Goal: Task Accomplishment & Management: Complete application form

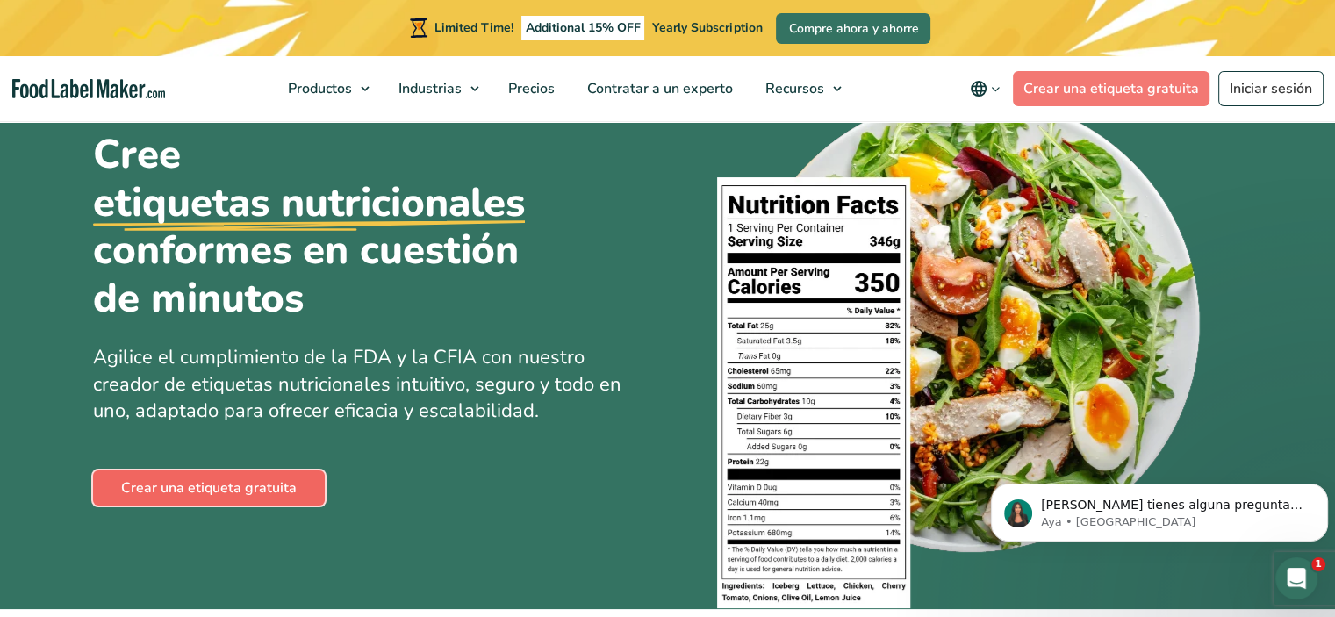
click at [255, 486] on link "Crear una etiqueta gratuita" at bounding box center [209, 487] width 232 height 35
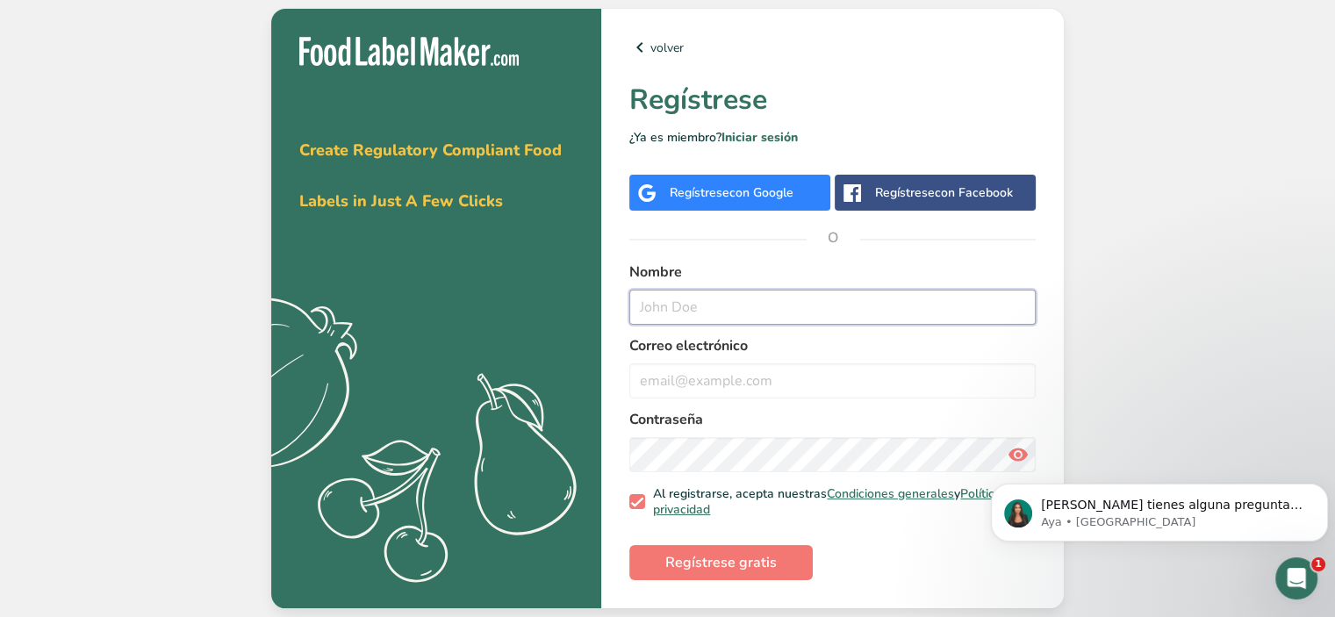
click at [673, 312] on input "text" at bounding box center [832, 307] width 406 height 35
type input "dulce"
click at [657, 386] on input "email" at bounding box center [832, 380] width 406 height 35
type input "dulcemillanz@hotmail.com"
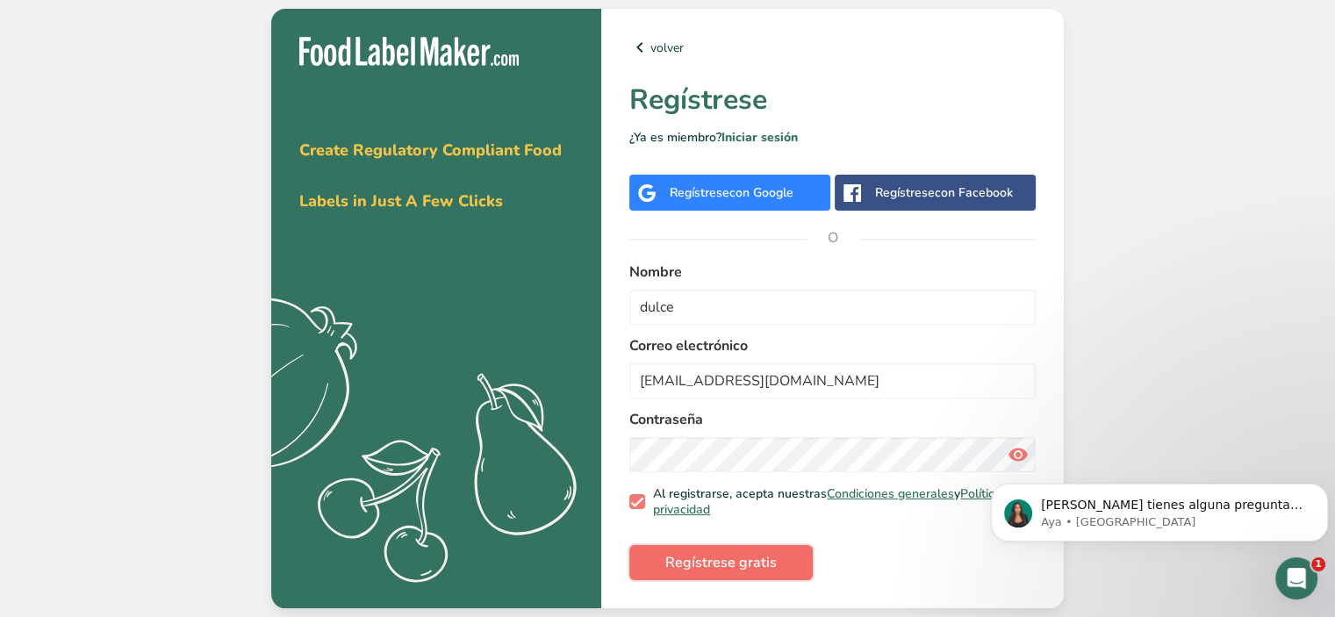
click at [732, 569] on span "Regístrese gratis" at bounding box center [720, 562] width 111 height 21
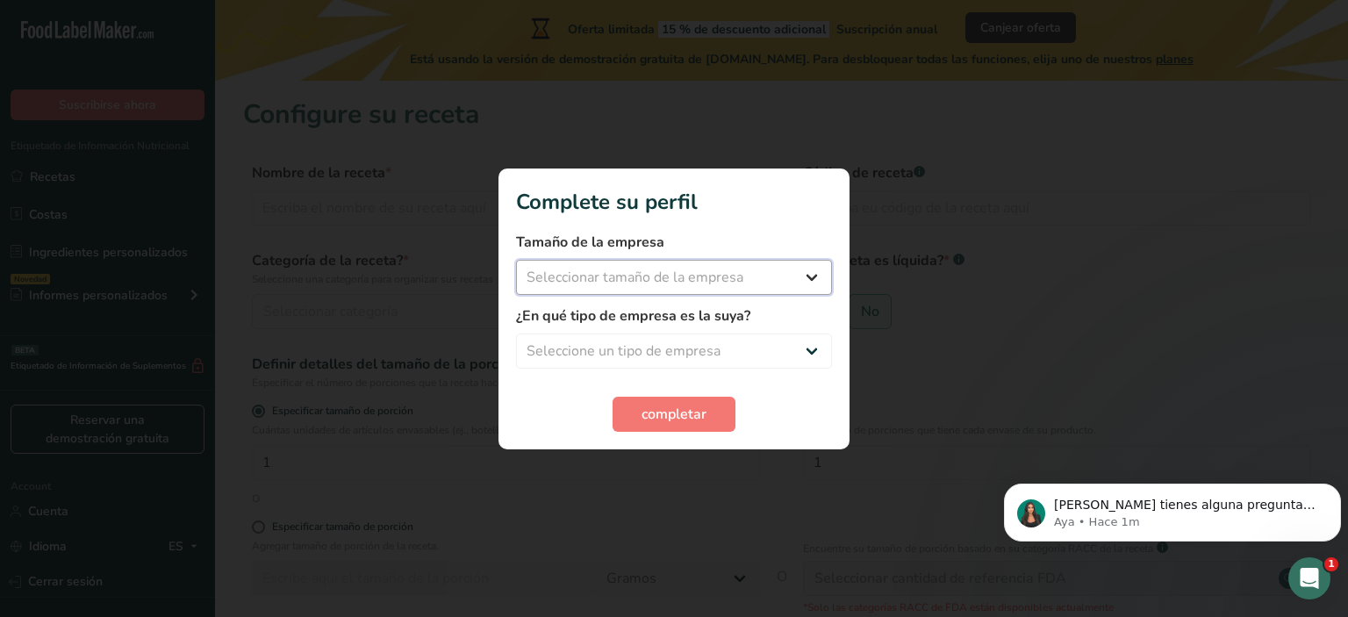
click at [811, 276] on select "Seleccionar tamaño de la empresa Menos de 10 empleados De 10 a 50 empleados De …" at bounding box center [674, 277] width 316 height 35
select select "1"
click at [516, 260] on select "Seleccionar tamaño de la empresa Menos de 10 empleados De 10 a 50 empleados De …" at bounding box center [674, 277] width 316 height 35
click at [808, 354] on select "Seleccione un tipo de empresa Fabricante de alimentos envasados Restaurante y c…" at bounding box center [674, 351] width 316 height 35
select select "8"
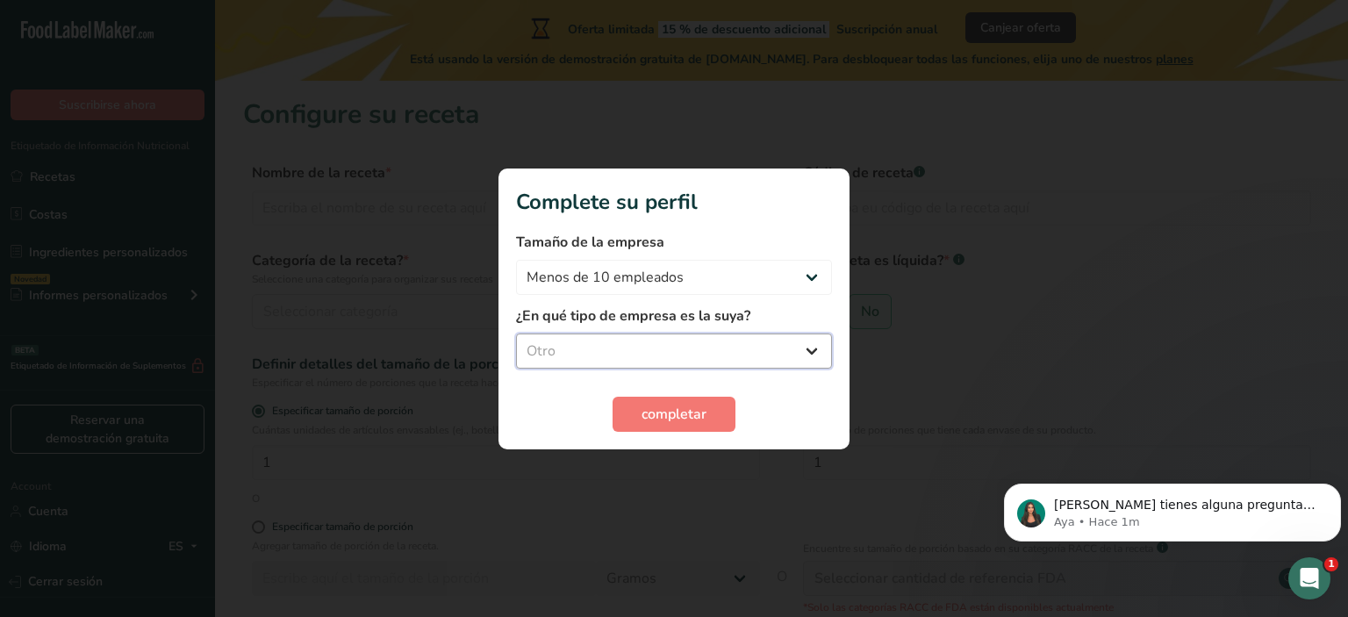
click at [516, 334] on select "Seleccione un tipo de empresa Fabricante de alimentos envasados Restaurante y c…" at bounding box center [674, 351] width 316 height 35
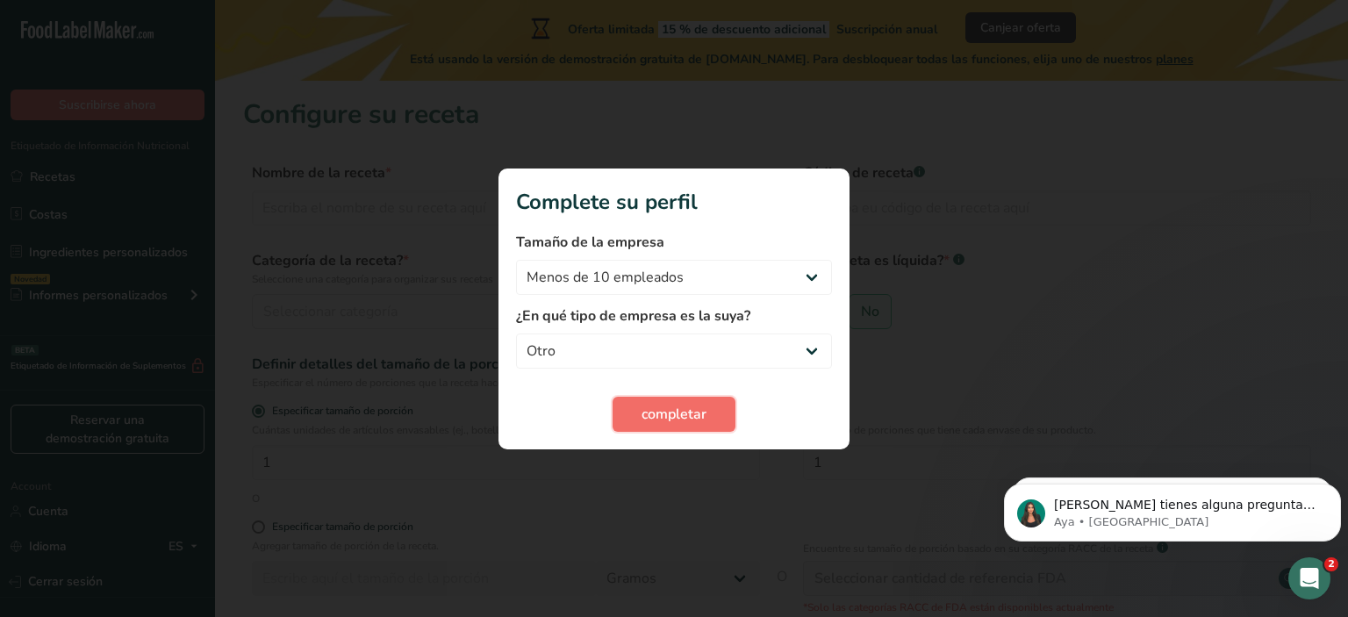
click at [674, 410] on span "completar" at bounding box center [674, 414] width 65 height 21
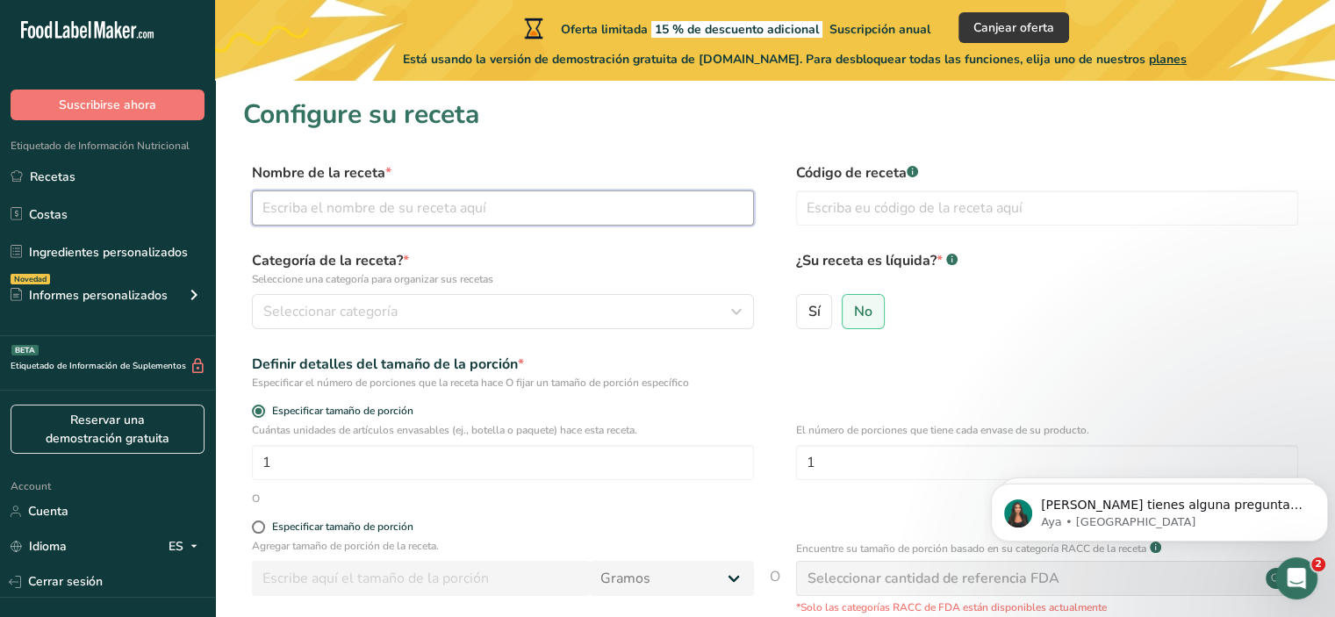
click at [526, 203] on input "text" at bounding box center [503, 207] width 502 height 35
click at [379, 206] on input "text" at bounding box center [503, 207] width 502 height 35
type input "Muffin de zanahoria"
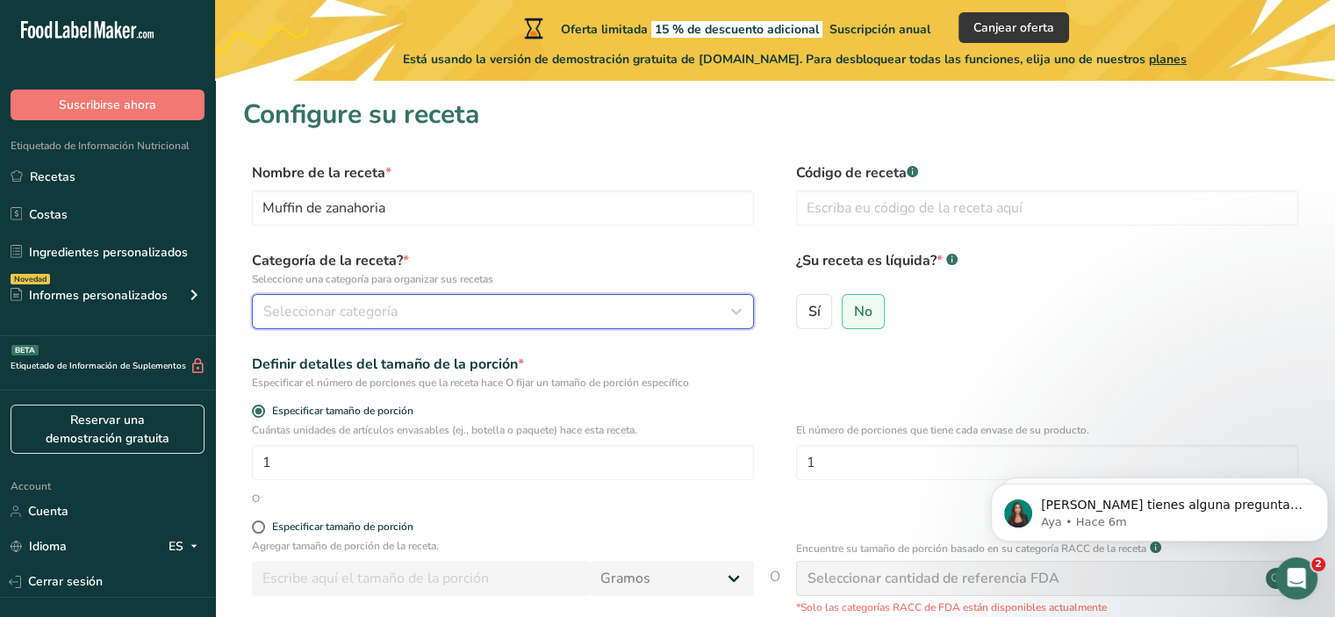
click at [683, 315] on div "Seleccionar categoría" at bounding box center [497, 311] width 469 height 21
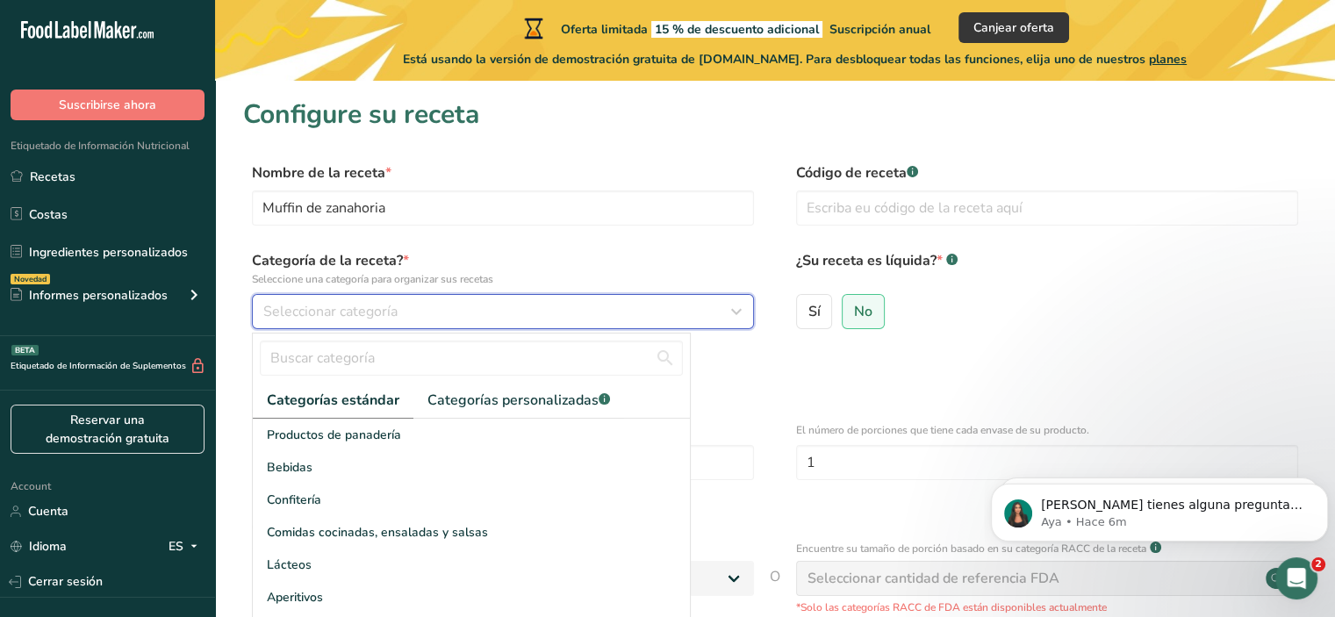
click at [737, 310] on icon "button" at bounding box center [736, 312] width 21 height 32
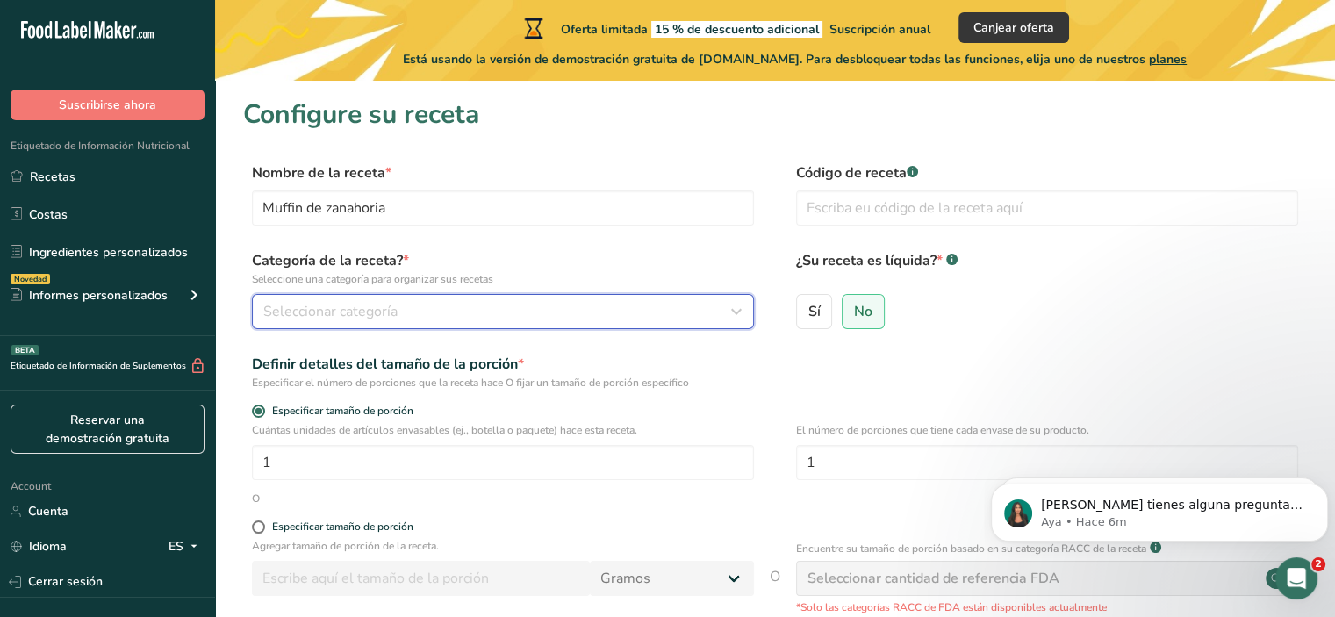
click at [741, 310] on icon "button" at bounding box center [736, 312] width 21 height 32
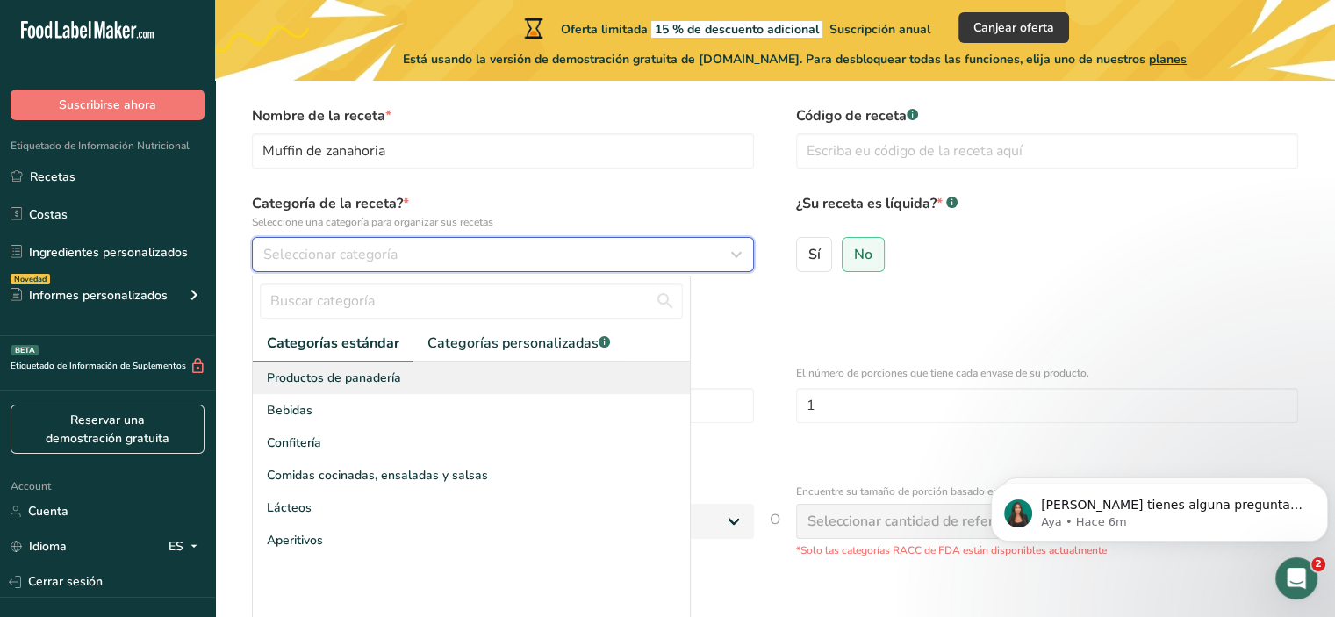
scroll to position [88, 0]
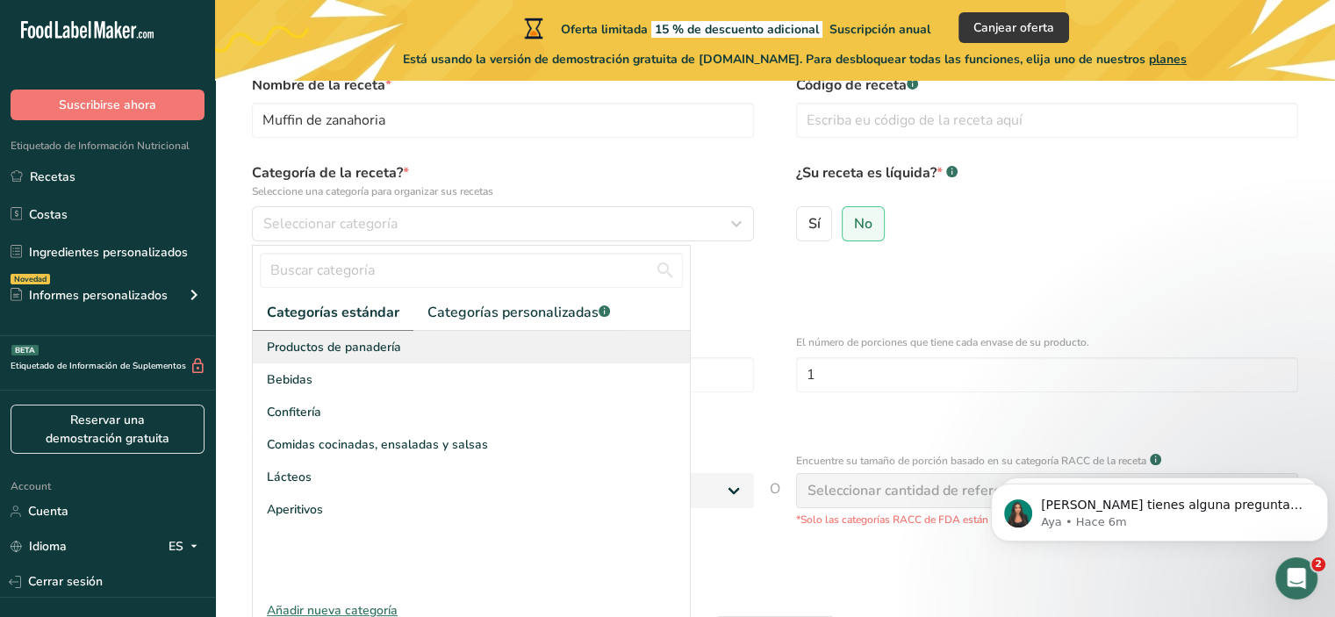
click at [345, 348] on span "Productos de panadería" at bounding box center [334, 347] width 134 height 18
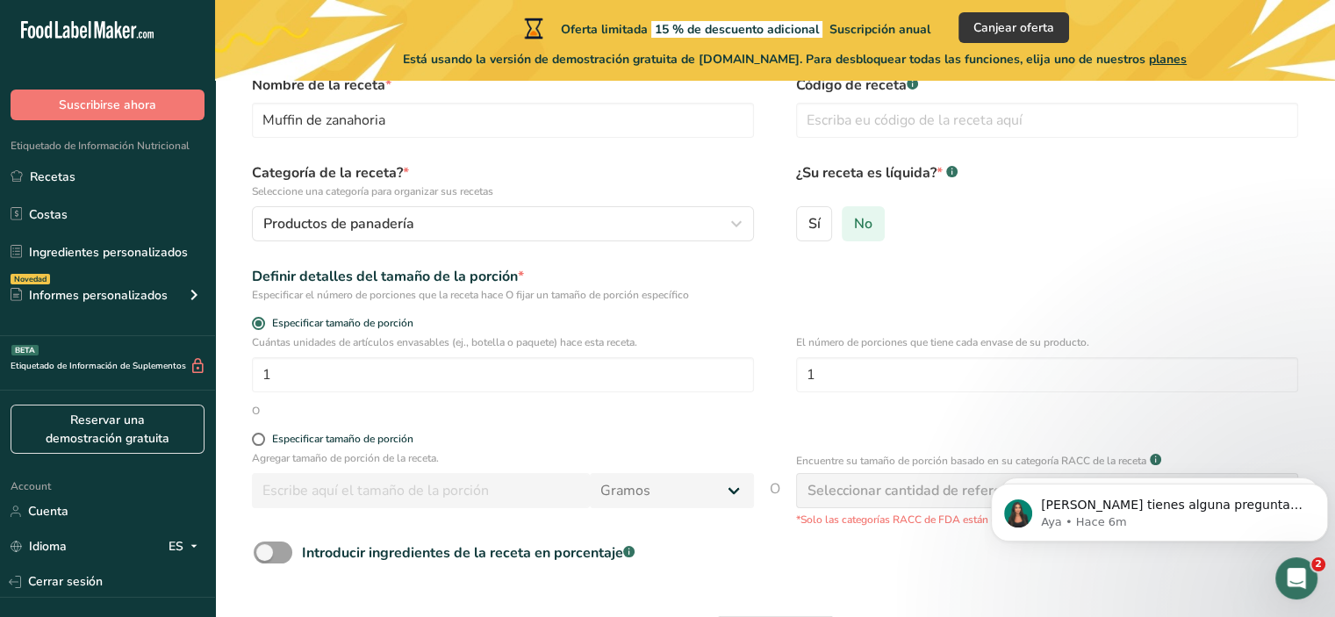
click at [871, 227] on span "No" at bounding box center [863, 224] width 18 height 18
click at [854, 227] on input "No" at bounding box center [848, 223] width 11 height 11
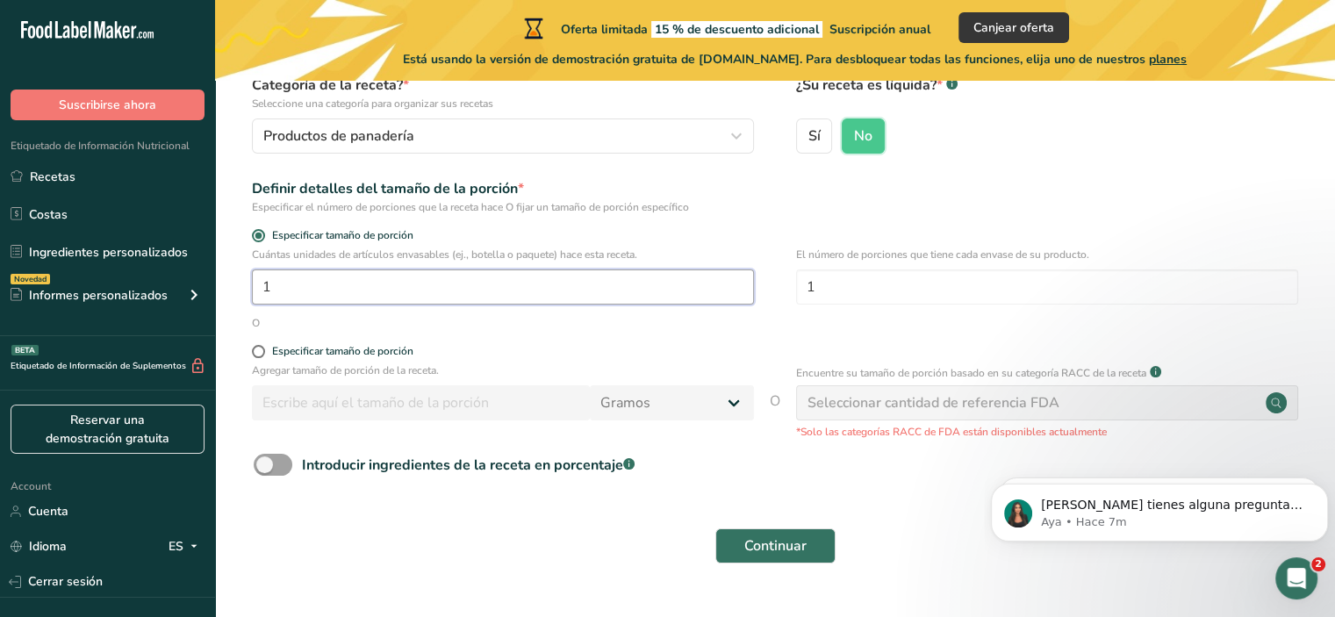
click at [285, 276] on input "1" at bounding box center [503, 286] width 502 height 35
type input "8"
click at [775, 264] on div "Cuántas unidades de artículos envasables (ej., botella o paquete) hace esta rec…" at bounding box center [775, 281] width 1064 height 68
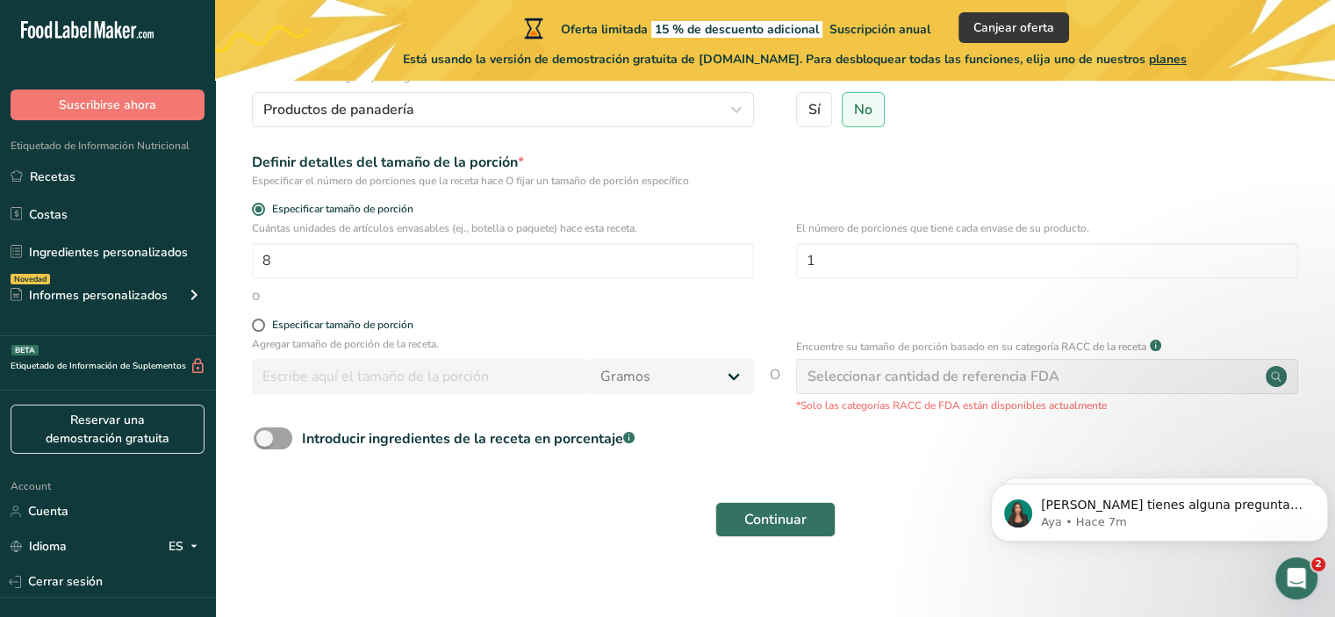
scroll to position [217, 0]
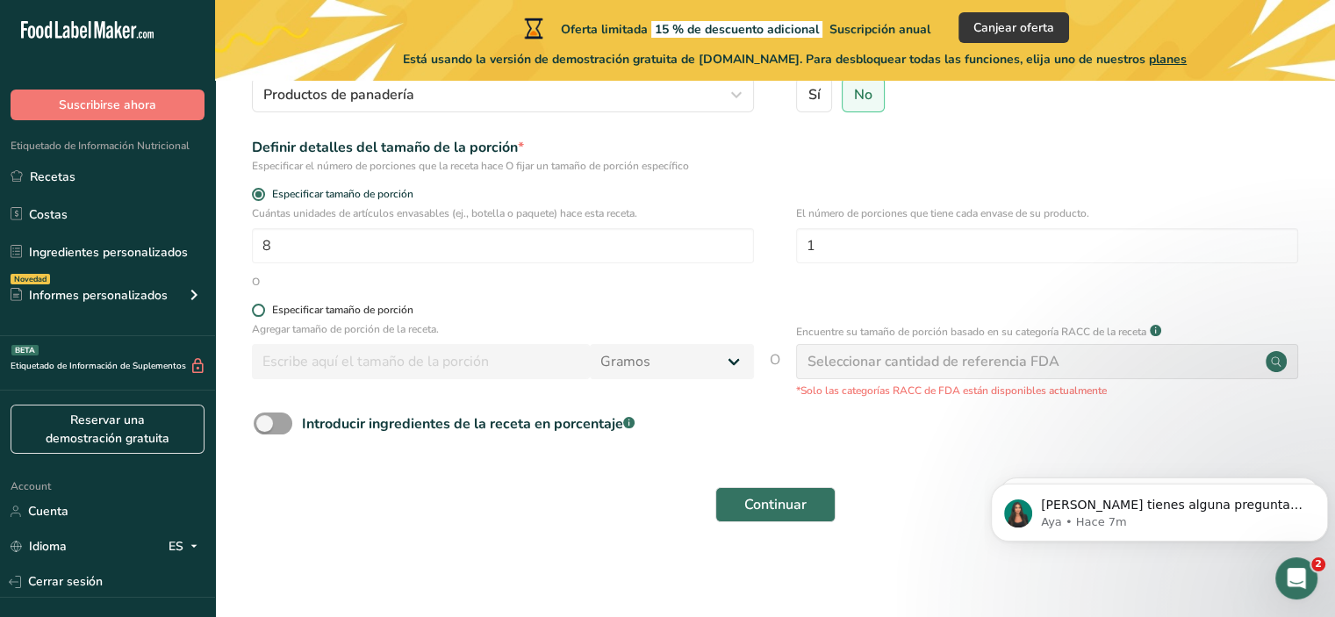
click at [259, 312] on span at bounding box center [258, 310] width 13 height 13
click at [259, 312] on input "Especificar tamaño de porción" at bounding box center [257, 310] width 11 height 11
radio input "true"
radio input "false"
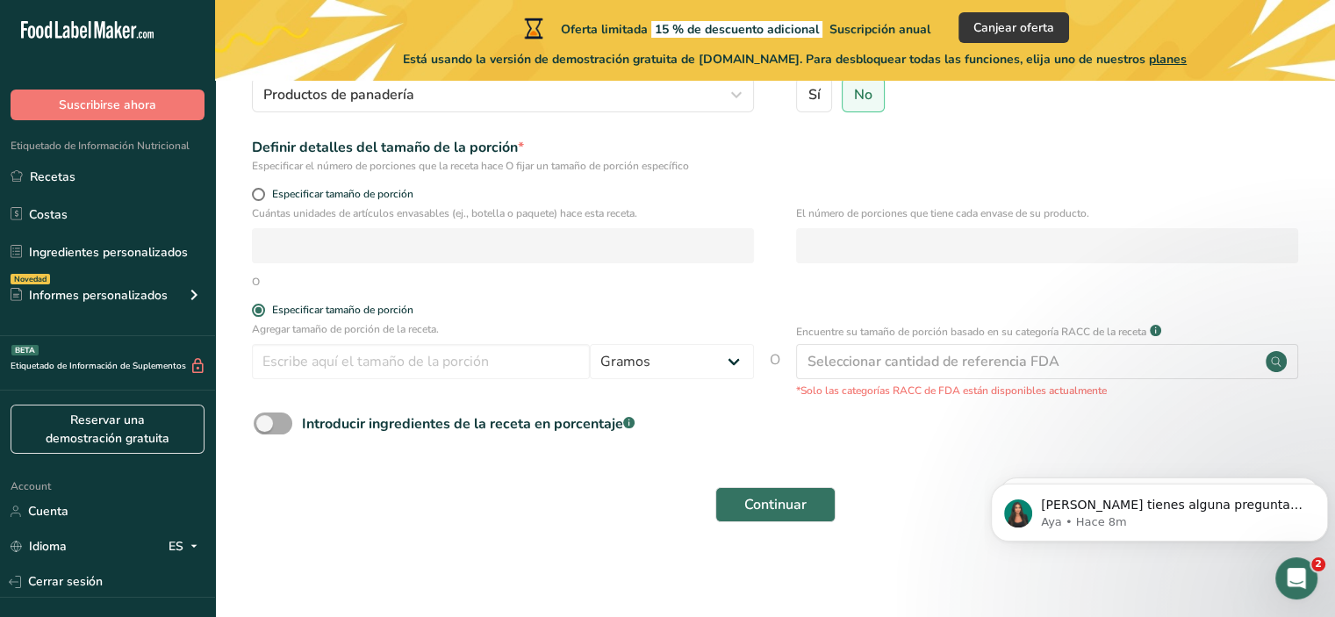
click at [281, 424] on span at bounding box center [273, 424] width 39 height 22
click at [265, 424] on input "Introducir ingredientes de la receta en porcentaje .a-a{fill:#347362;}.b-a{fill…" at bounding box center [259, 423] width 11 height 11
checkbox input "true"
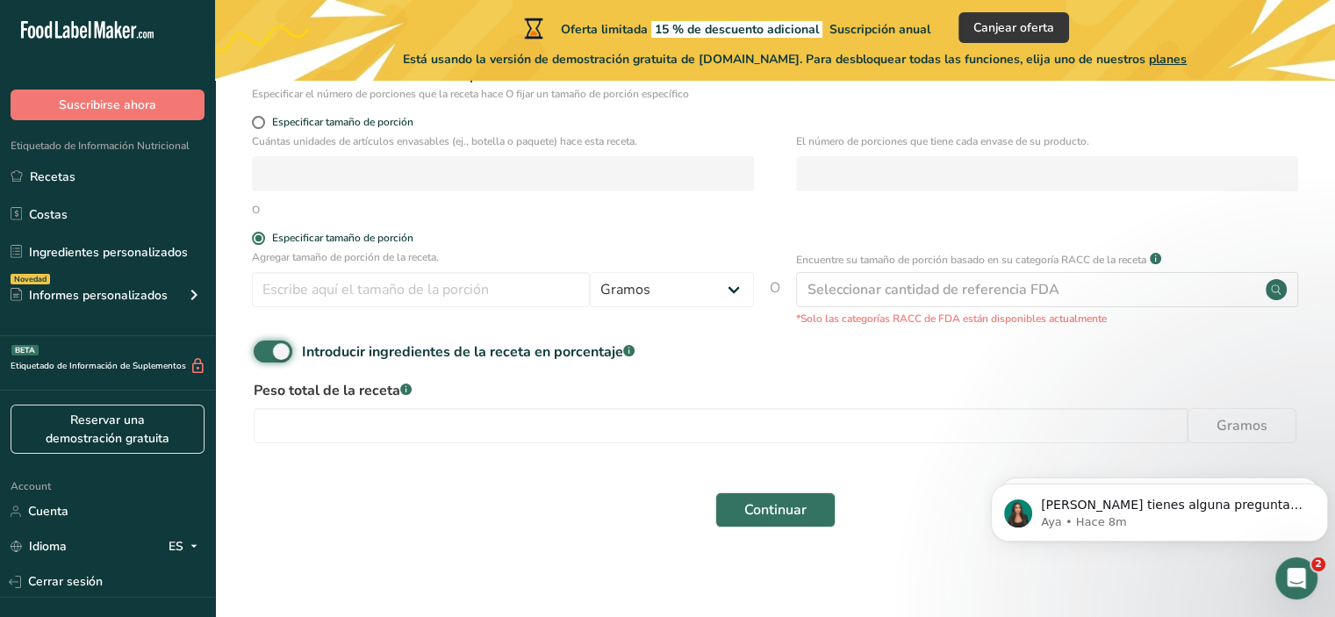
scroll to position [294, 0]
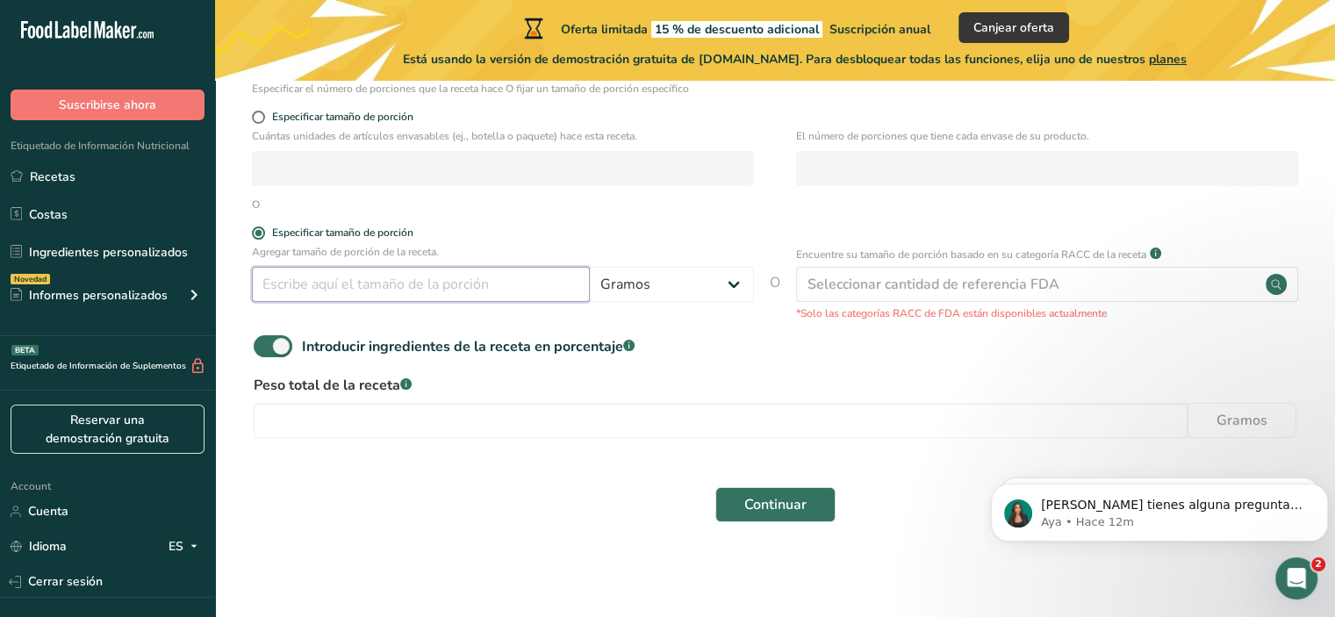
click at [390, 287] on input "number" at bounding box center [421, 284] width 338 height 35
type input "0"
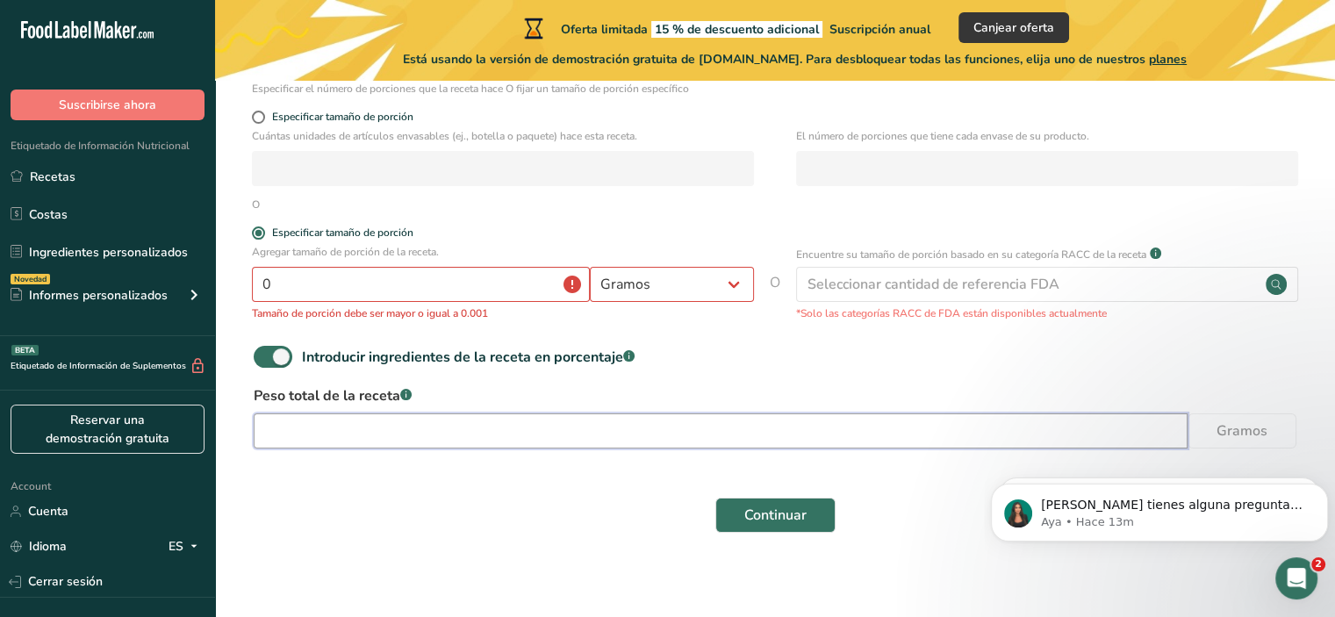
click at [536, 432] on input "number" at bounding box center [721, 430] width 934 height 35
type input "716"
click at [281, 283] on input "0" at bounding box center [421, 284] width 338 height 35
click at [328, 281] on input "0" at bounding box center [421, 284] width 338 height 35
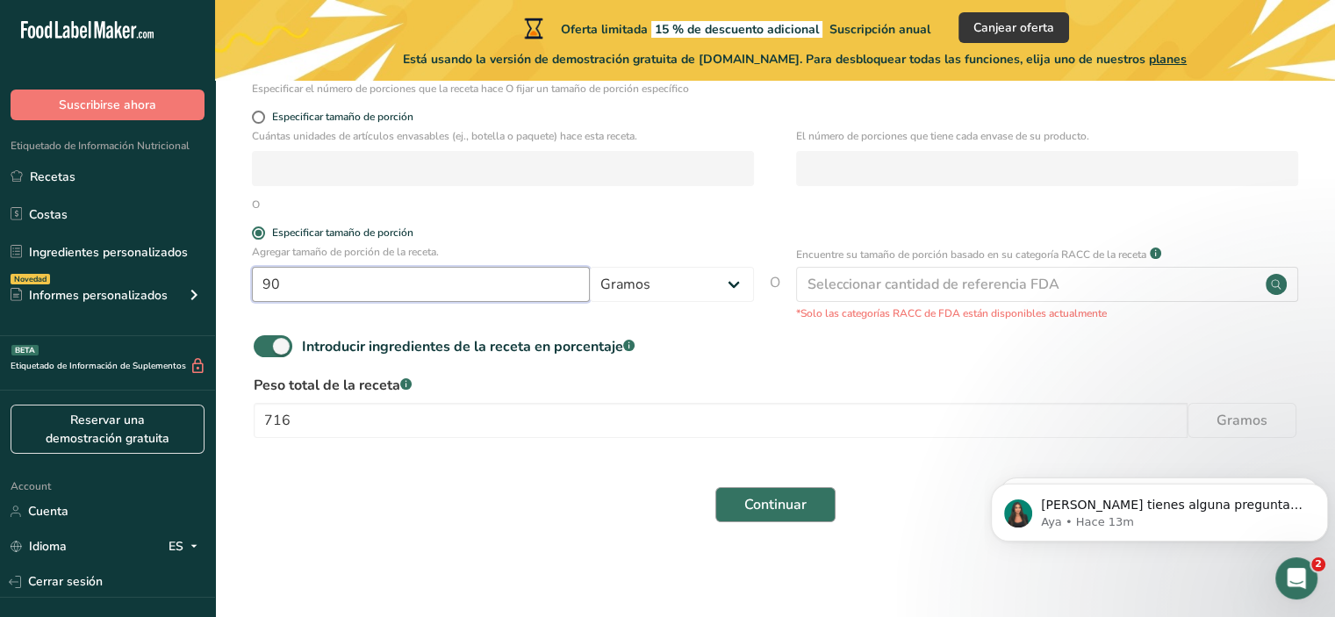
type input "90"
click at [774, 503] on span "Continuar" at bounding box center [775, 504] width 62 height 21
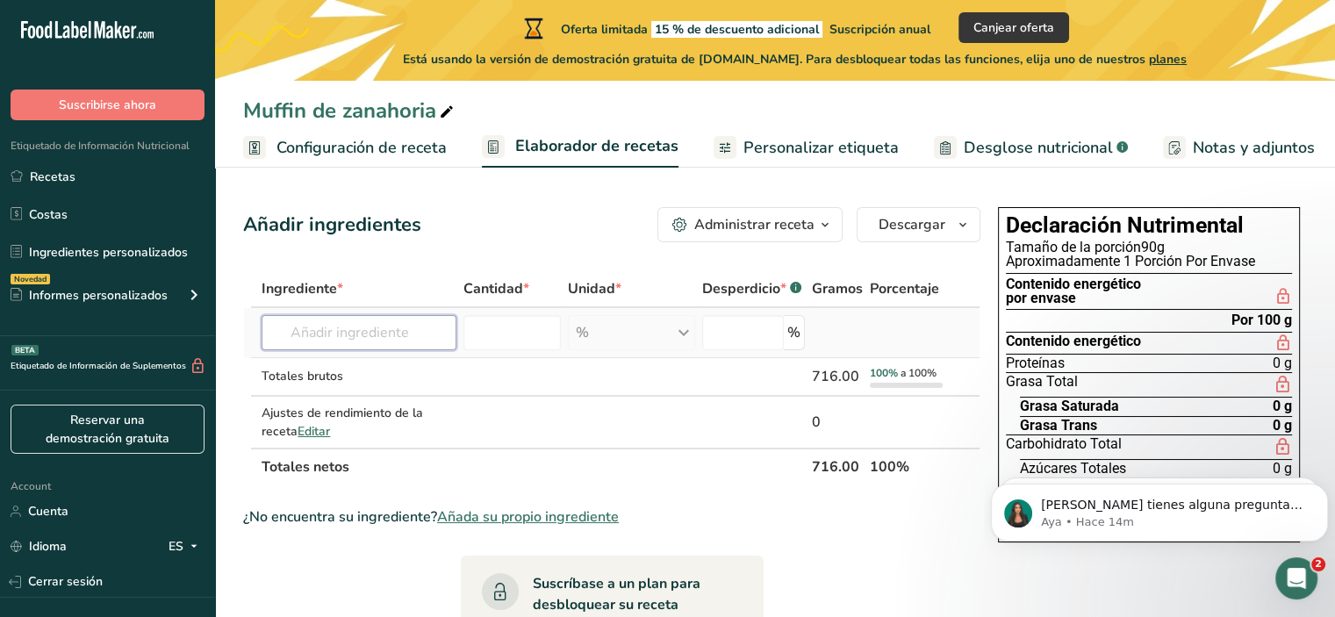
click at [344, 326] on input "text" at bounding box center [359, 332] width 194 height 35
click at [339, 340] on input "text" at bounding box center [359, 332] width 194 height 35
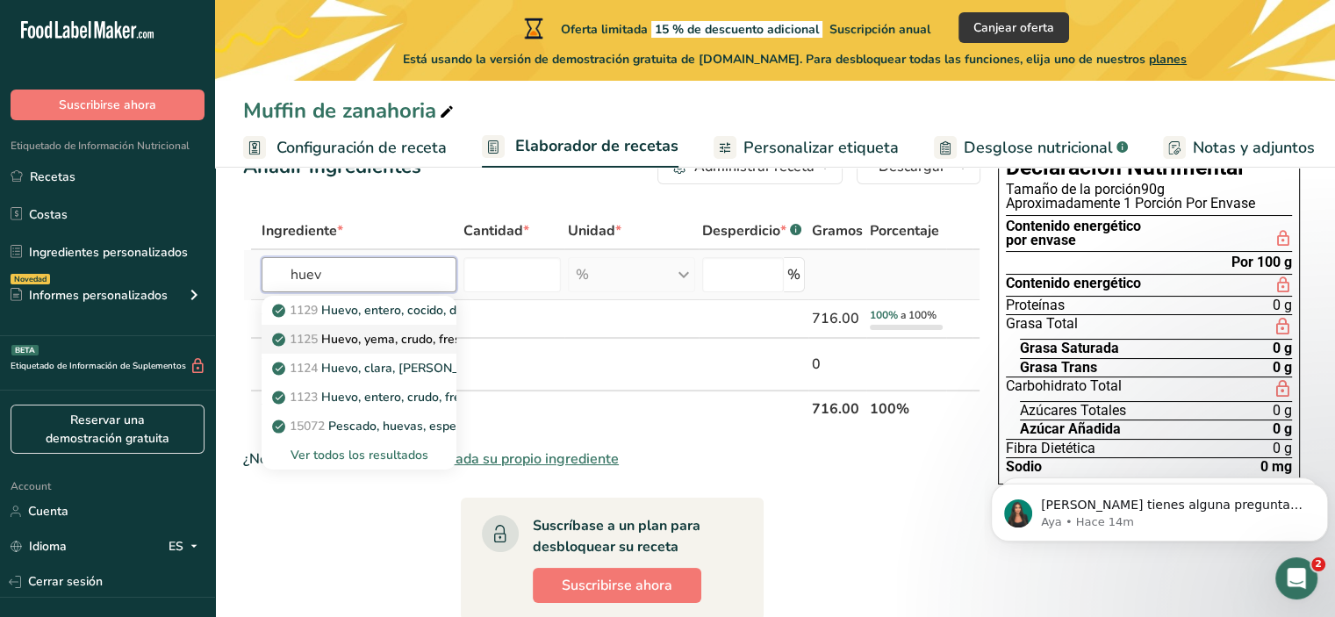
scroll to position [88, 0]
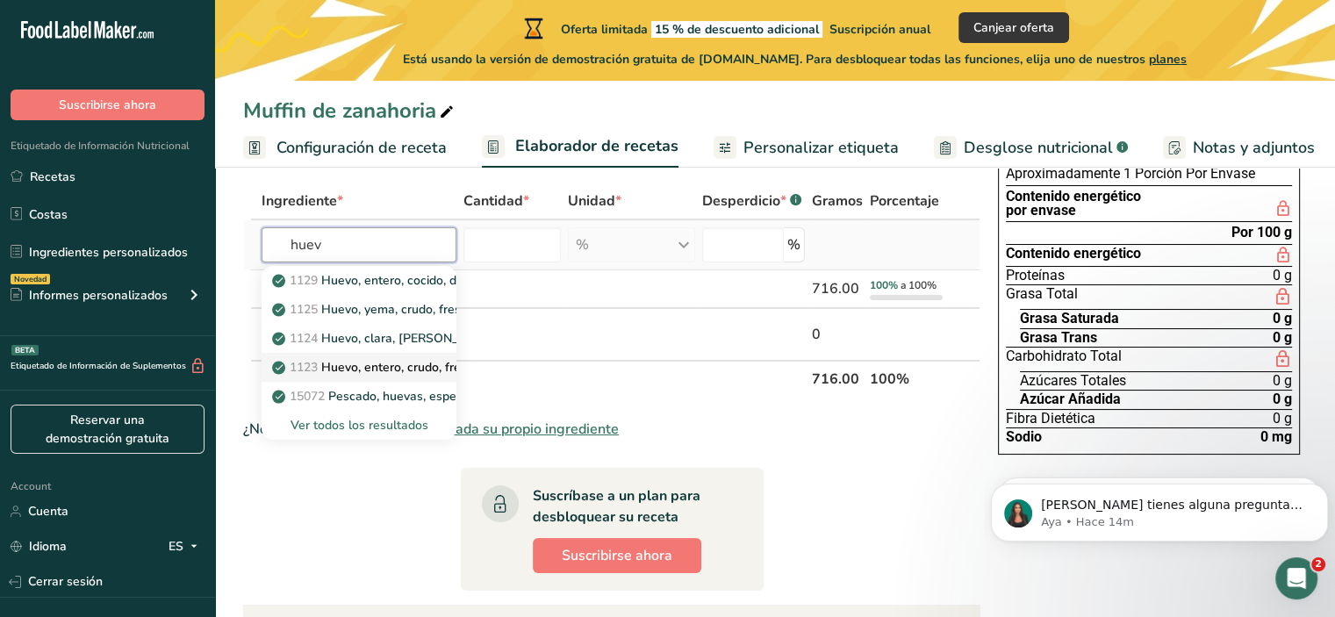
type input "huev"
click at [381, 364] on p "1123 Huevo, entero, crudo, fresco" at bounding box center [378, 367] width 204 height 18
type input "Egg, whole, raw, fresh"
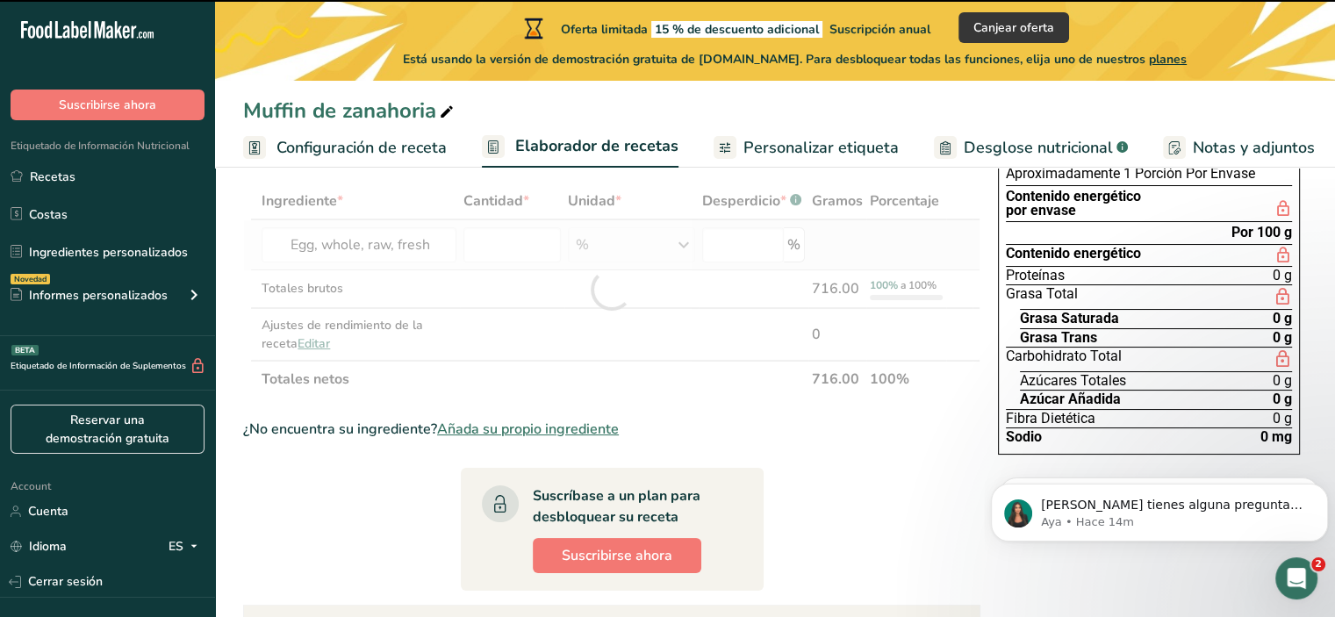
type input "0"
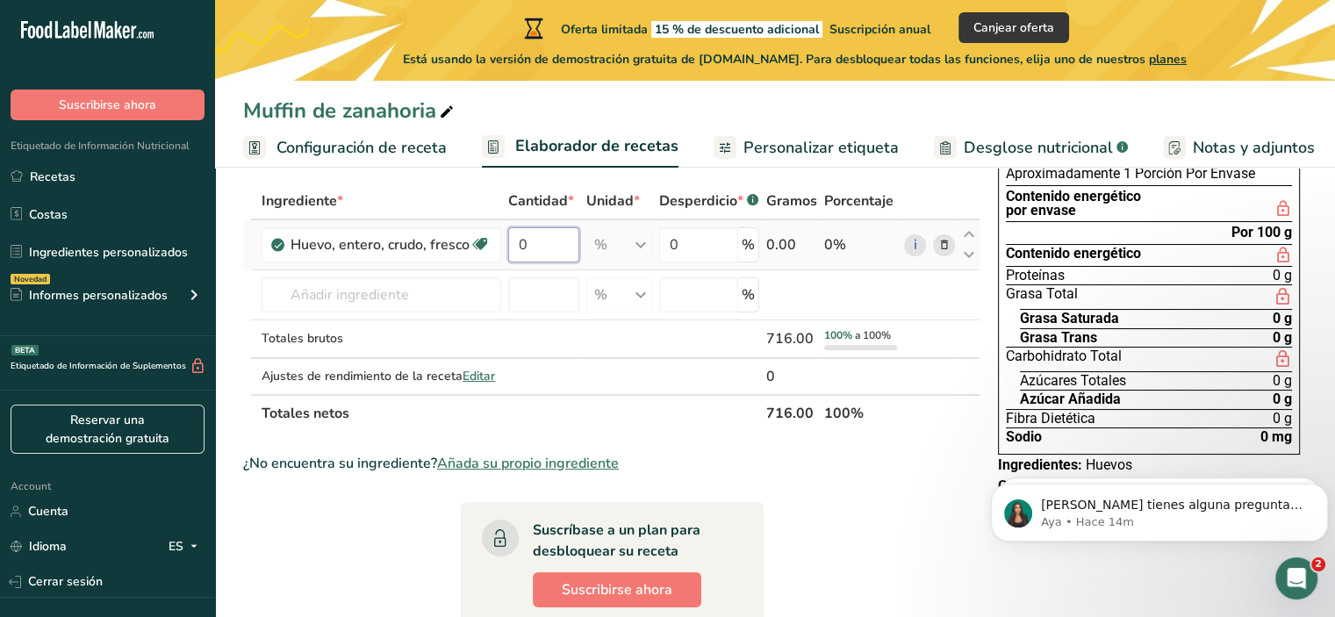
click at [565, 245] on input "0" at bounding box center [543, 244] width 71 height 35
type input "2"
click at [603, 241] on div "Ingrediente * Cantidad * Unidad * Desperdicio * .a-a{fill:#347362;}.b-a{fill:#f…" at bounding box center [611, 307] width 737 height 249
click at [547, 248] on input "2" at bounding box center [543, 244] width 71 height 35
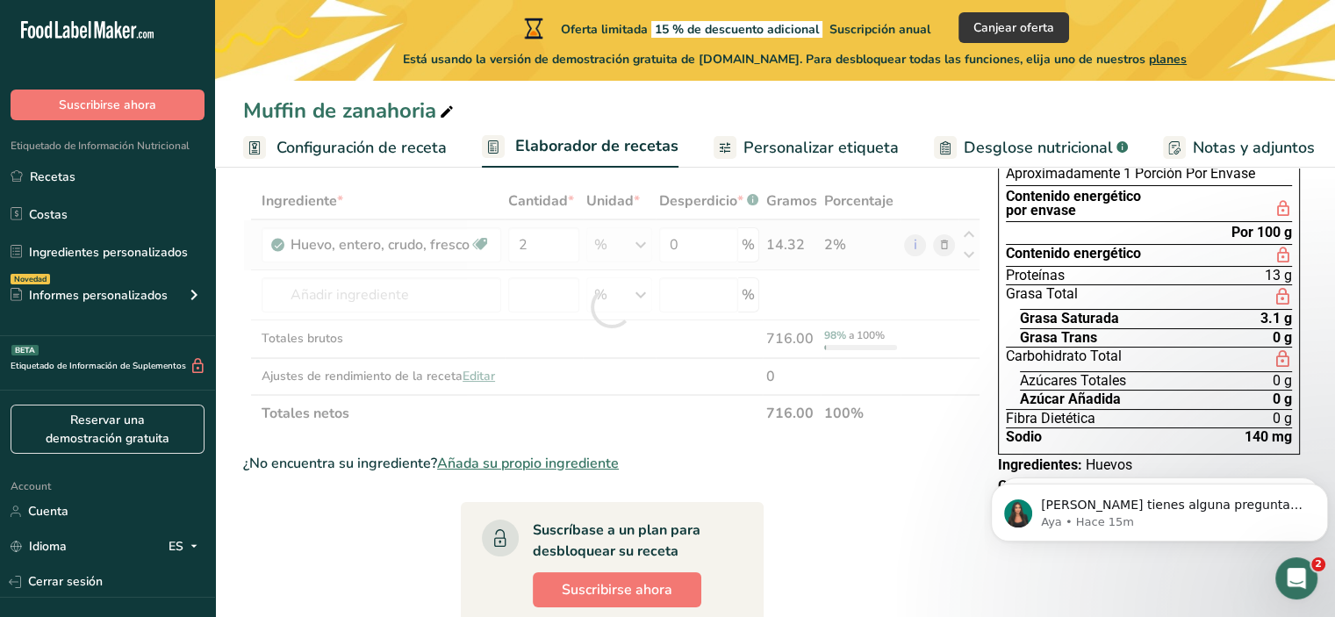
click at [640, 248] on div "Ingrediente * Cantidad * Unidad * Desperdicio * .a-a{fill:#347362;}.b-a{fill:#f…" at bounding box center [611, 307] width 737 height 249
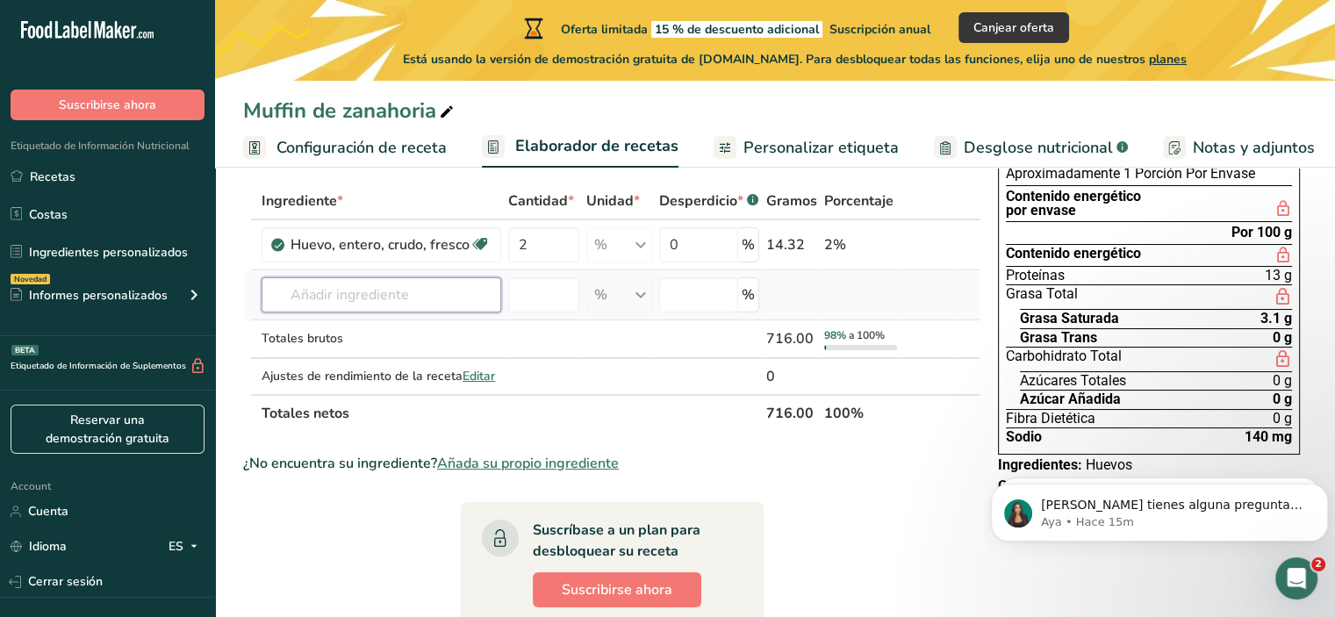
click at [397, 290] on input "text" at bounding box center [382, 294] width 240 height 35
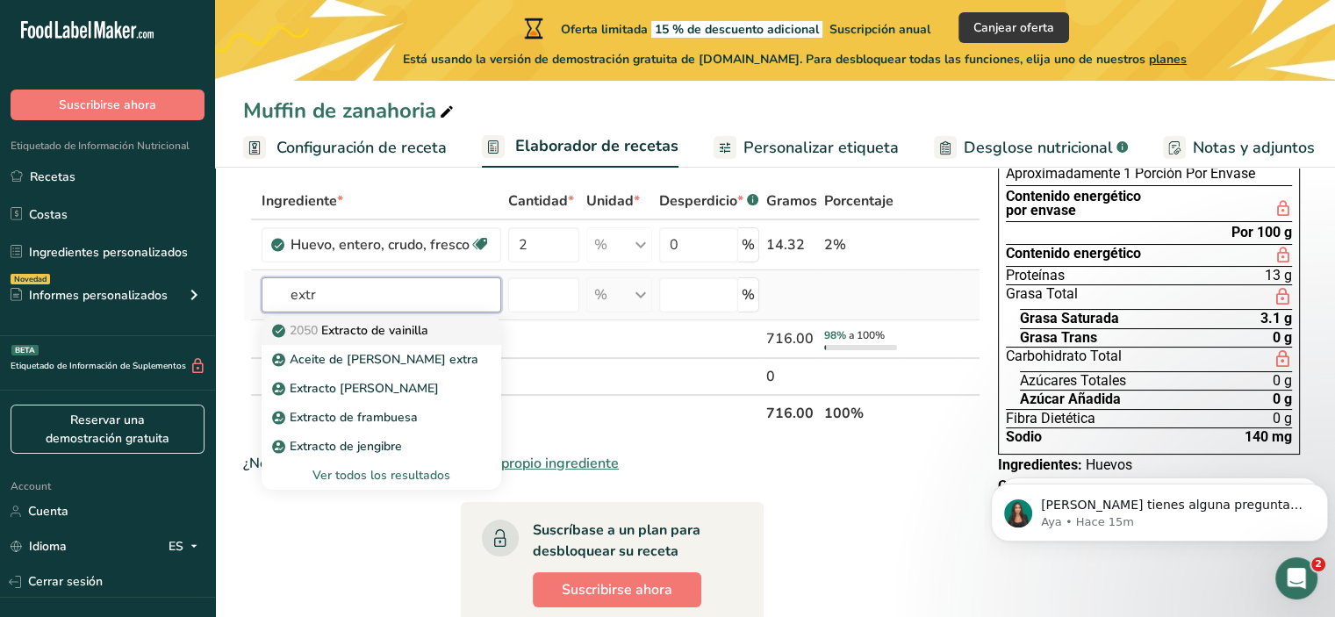
type input "extr"
click at [396, 335] on p "2050 Extracto de vainilla" at bounding box center [352, 330] width 153 height 18
type input "Vanilla extract"
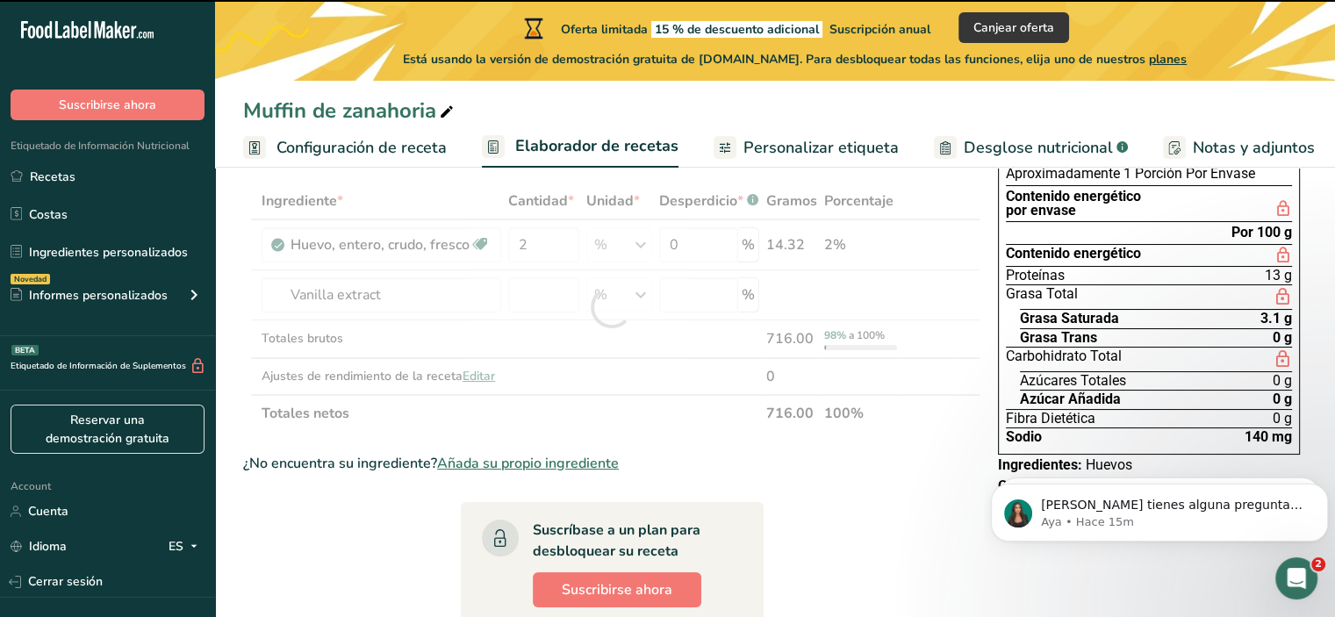
type input "0"
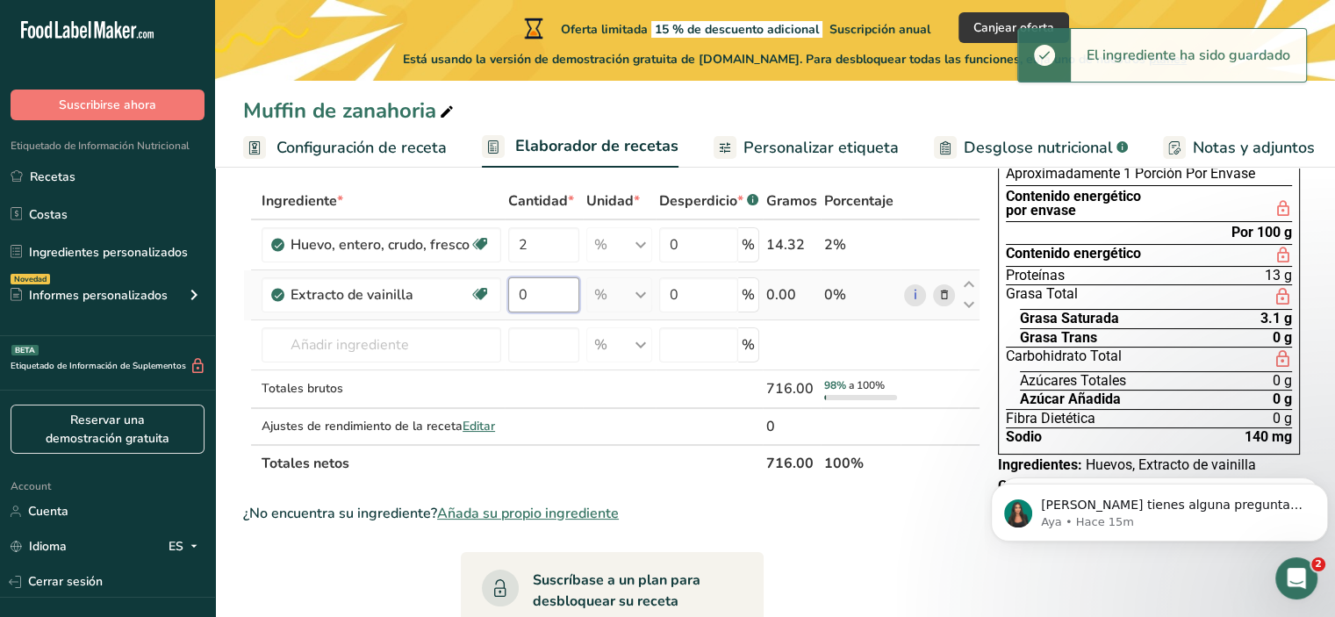
click at [549, 286] on input "0" at bounding box center [543, 294] width 71 height 35
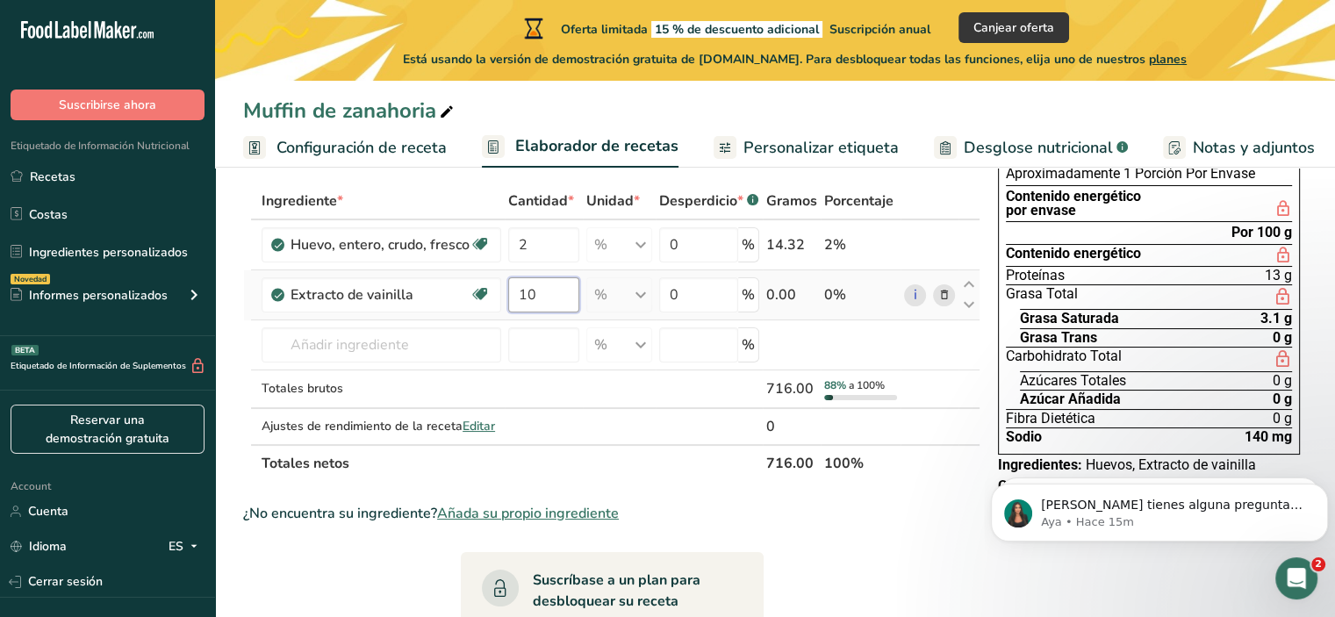
type input "10"
click at [649, 295] on div "Ingrediente * Cantidad * Unidad * Desperdicio * .a-a{fill:#347362;}.b-a{fill:#f…" at bounding box center [611, 332] width 737 height 299
click at [615, 189] on th "Unidad *" at bounding box center [619, 201] width 73 height 37
click at [622, 198] on span "Unidad *" at bounding box center [613, 200] width 54 height 21
click at [639, 244] on div "% Porciones 1 large 1 extra large 1 jumbo Ver más Unidades de peso g kg mg Ver …" at bounding box center [619, 244] width 66 height 35
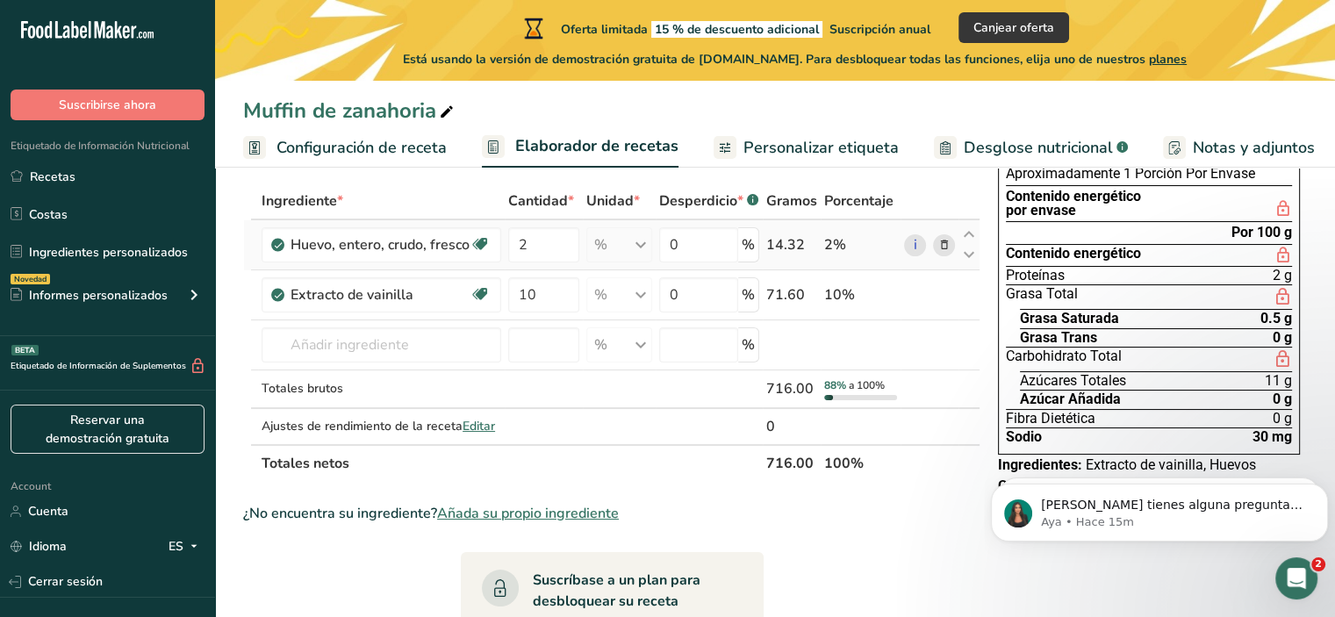
click at [640, 249] on div "% Porciones 1 large 1 extra large 1 jumbo Ver más Unidades de peso g kg mg Ver …" at bounding box center [619, 244] width 66 height 35
click at [686, 308] on input "0" at bounding box center [698, 294] width 79 height 35
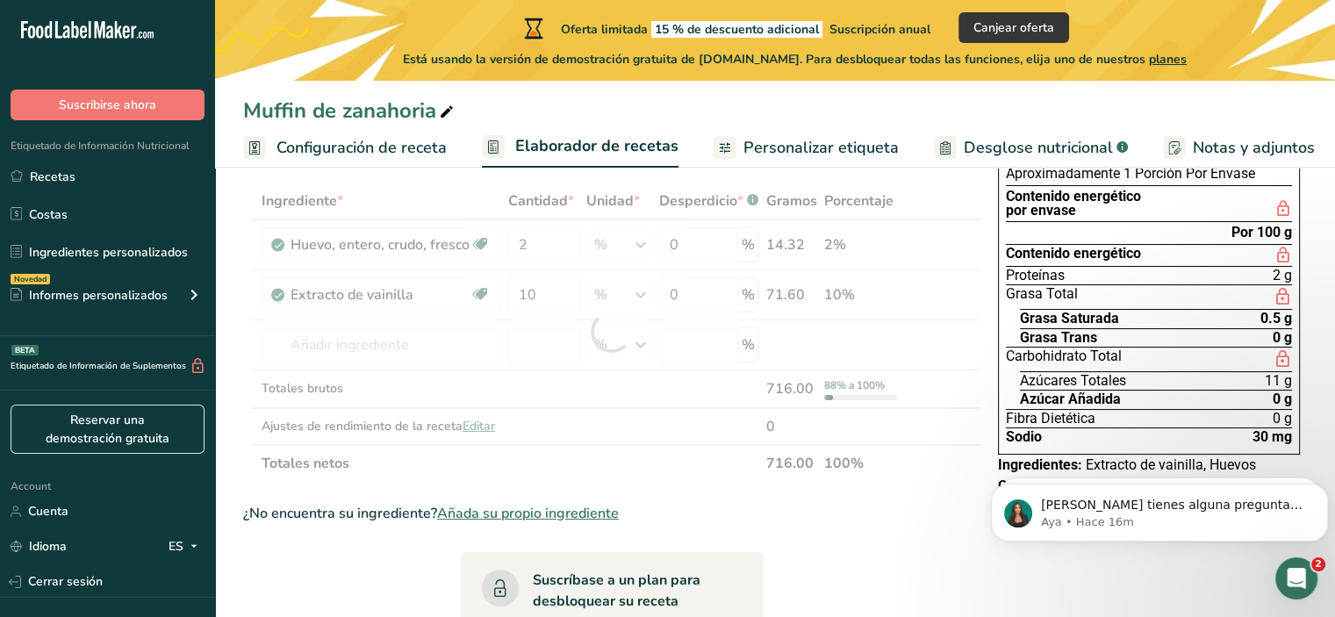
click at [630, 197] on div "Ingrediente * Cantidad * Unidad * Desperdicio * .a-a{fill:#347362;}.b-a{fill:#f…" at bounding box center [611, 332] width 737 height 299
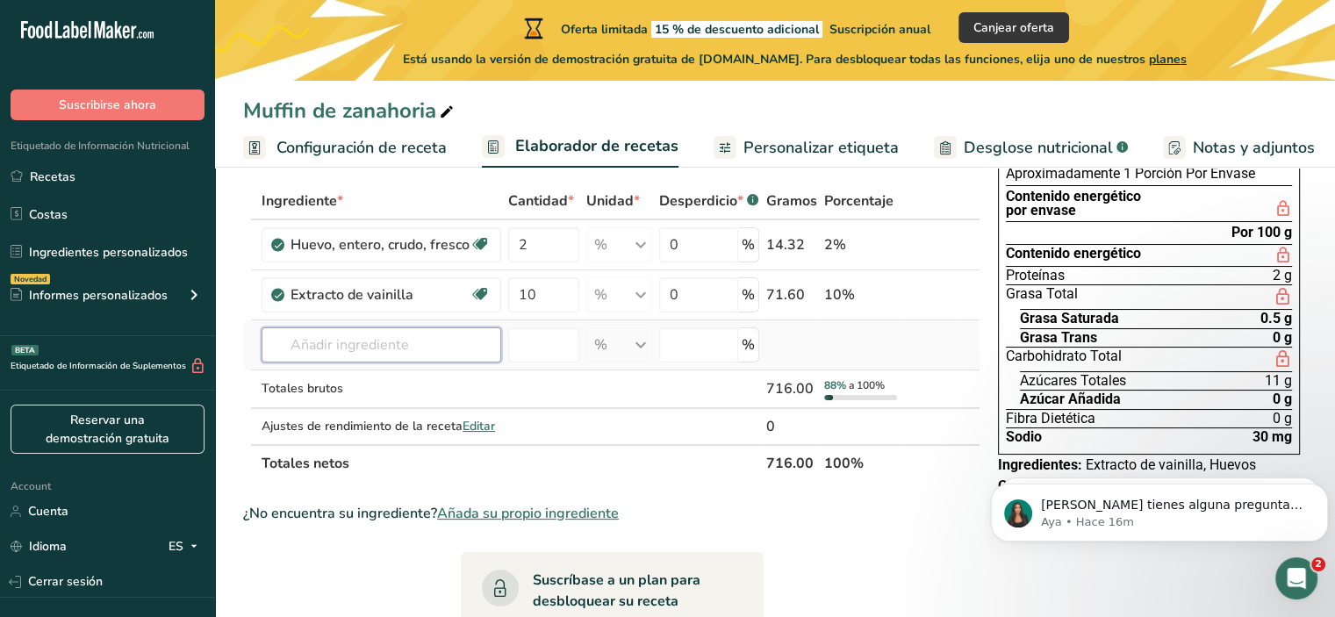
click at [369, 342] on input "text" at bounding box center [382, 344] width 240 height 35
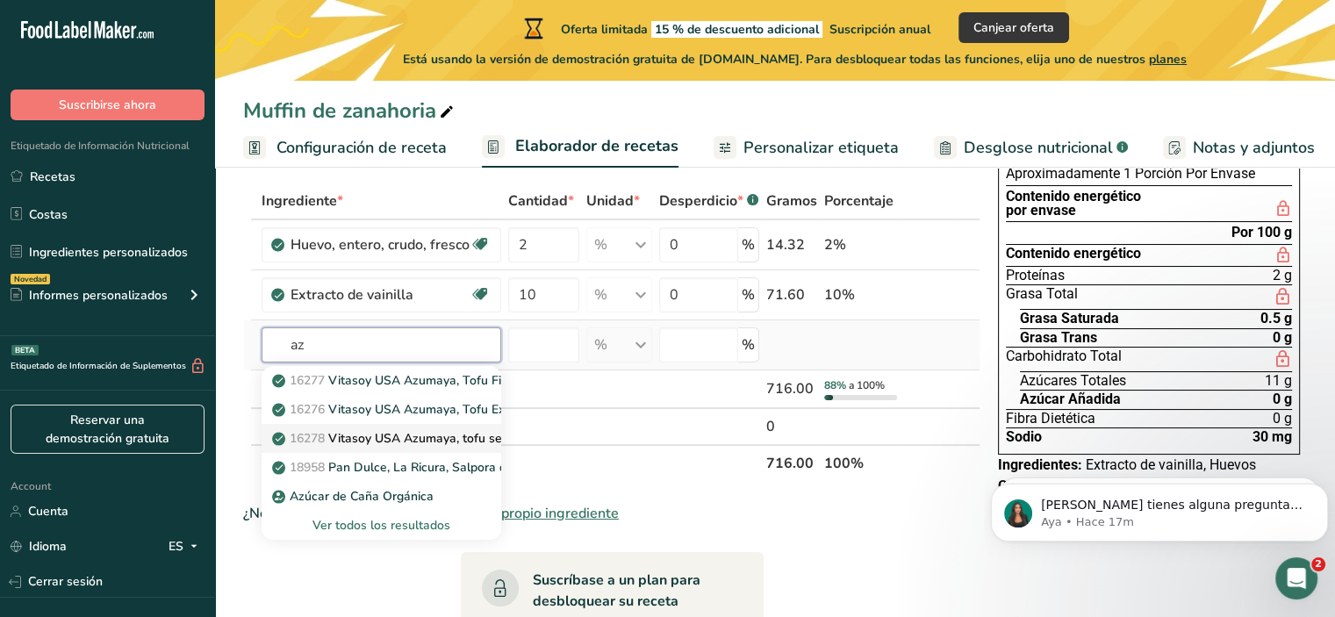
type input "azú"
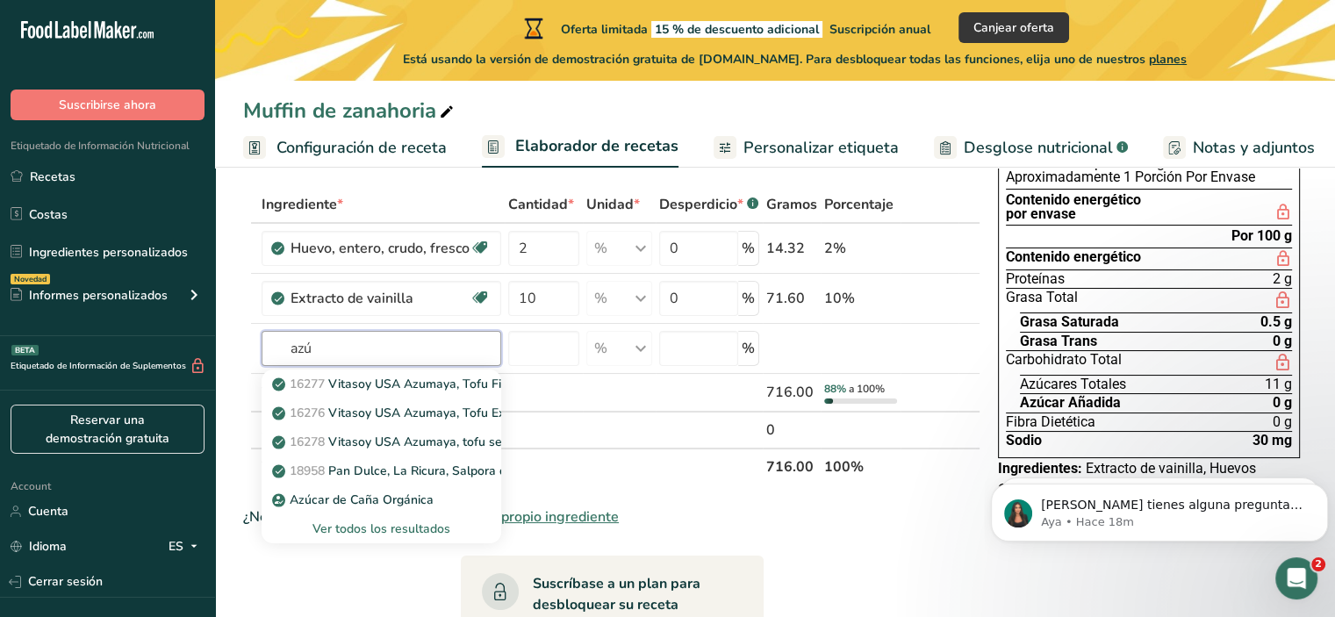
scroll to position [0, 0]
